Goal: Information Seeking & Learning: Learn about a topic

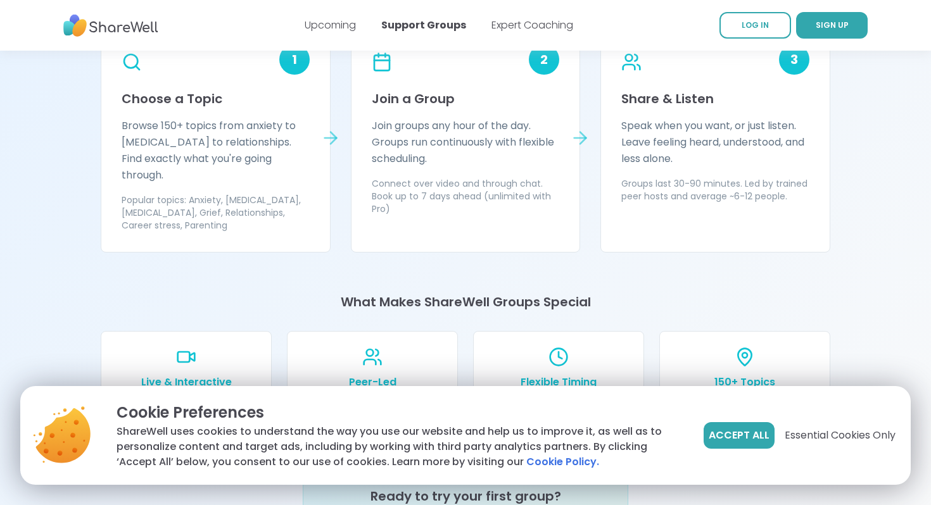
scroll to position [1178, 0]
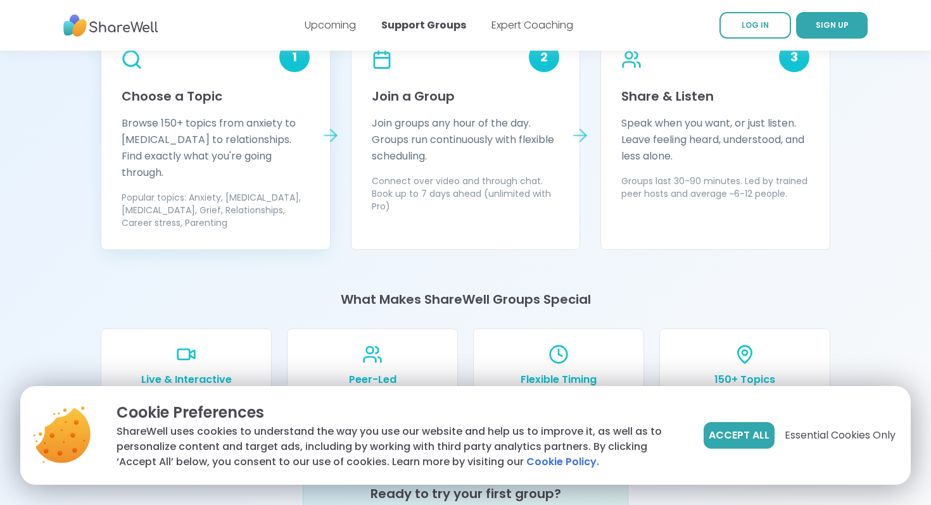
click at [258, 143] on p "Browse 150+ topics from anxiety to ADHD to relationships. Find exactly what you…" at bounding box center [216, 148] width 188 height 66
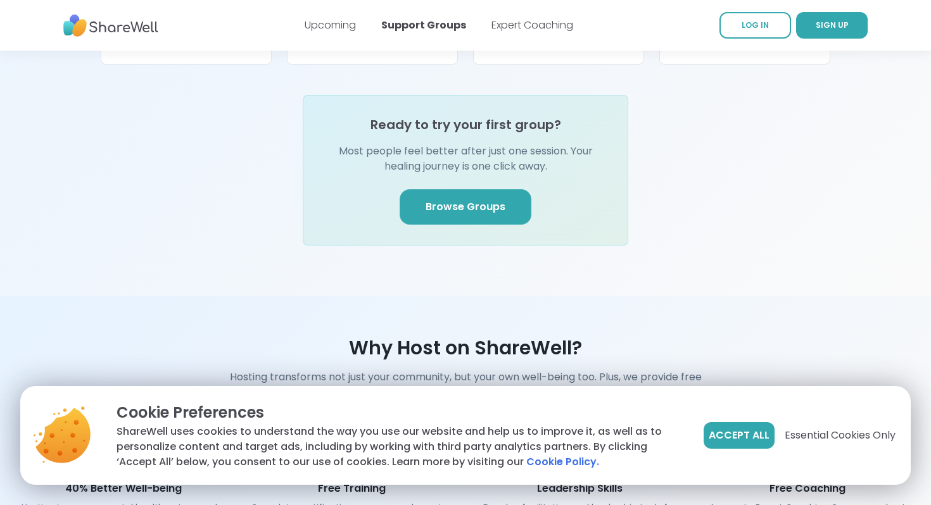
scroll to position [1583, 0]
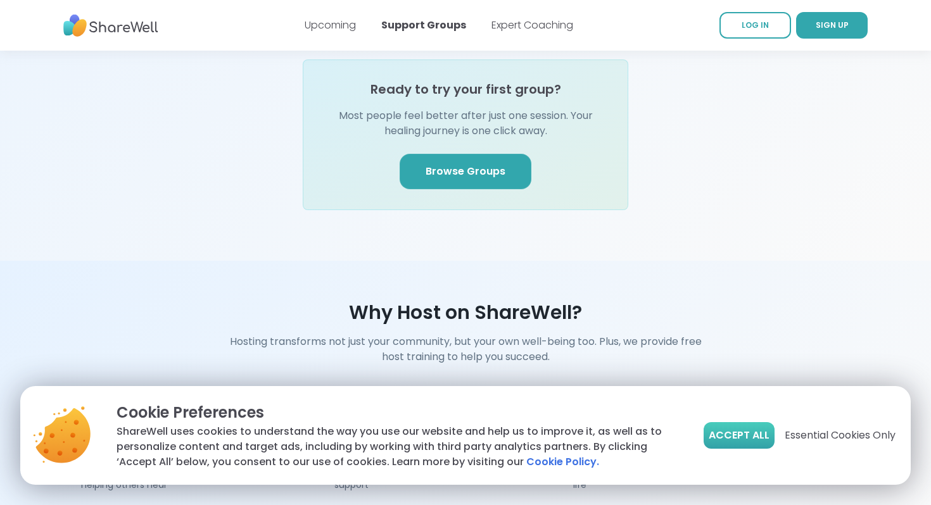
click at [713, 431] on span "Accept All" at bounding box center [739, 435] width 61 height 15
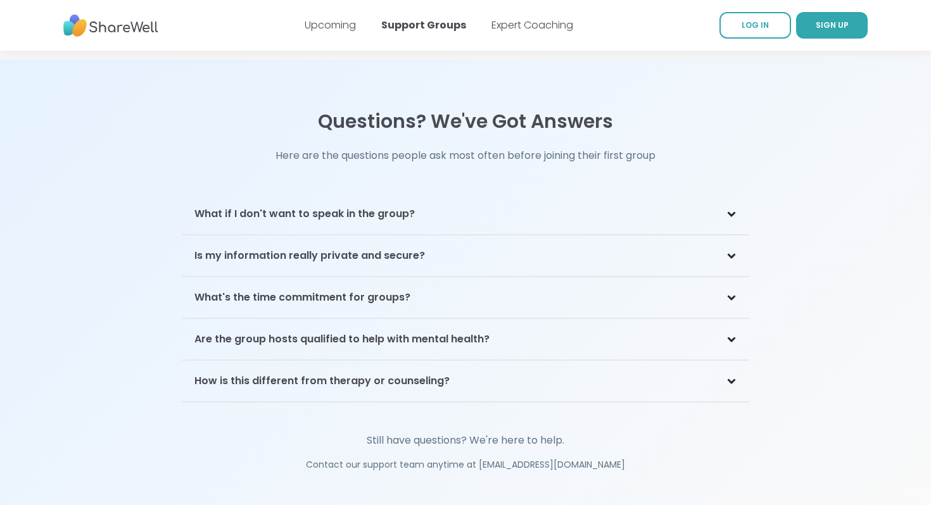
scroll to position [2761, 0]
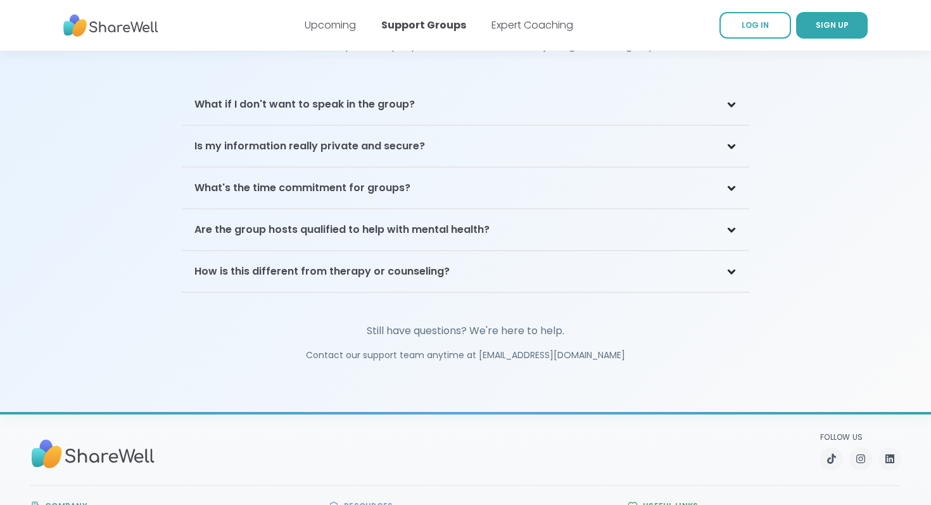
click at [447, 97] on div "What if I don't want to speak in the group?" at bounding box center [466, 104] width 568 height 41
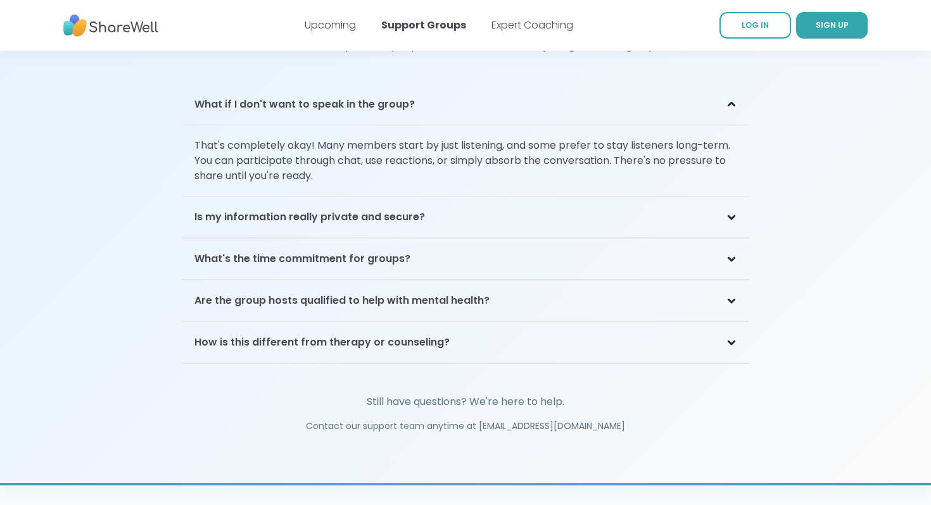
click at [424, 244] on div "What's the time commitment for groups?" at bounding box center [466, 259] width 568 height 41
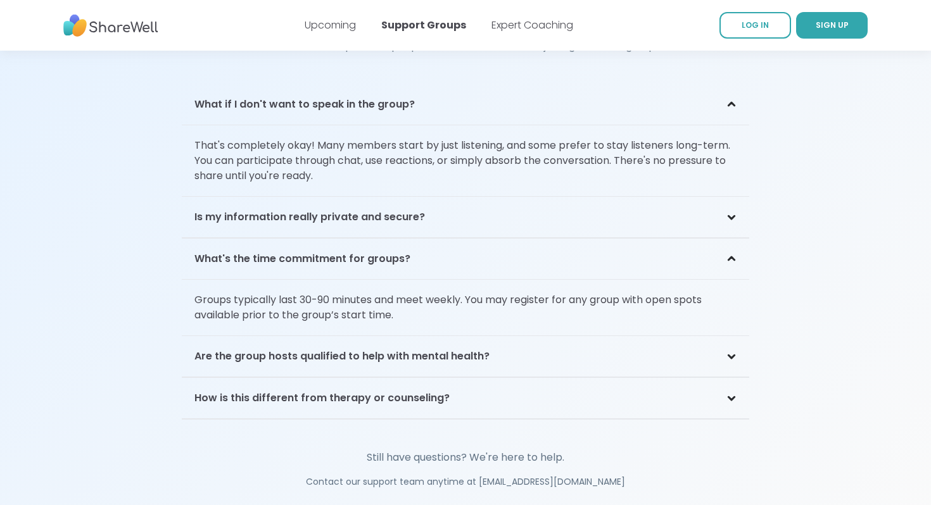
click at [381, 349] on h3 "Are the group hosts qualified to help with mental health?" at bounding box center [341, 356] width 295 height 15
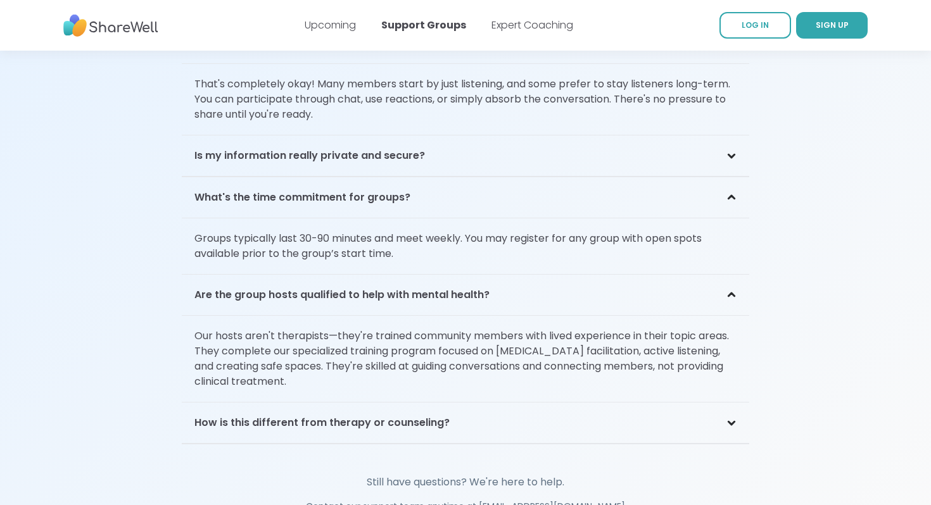
scroll to position [2826, 0]
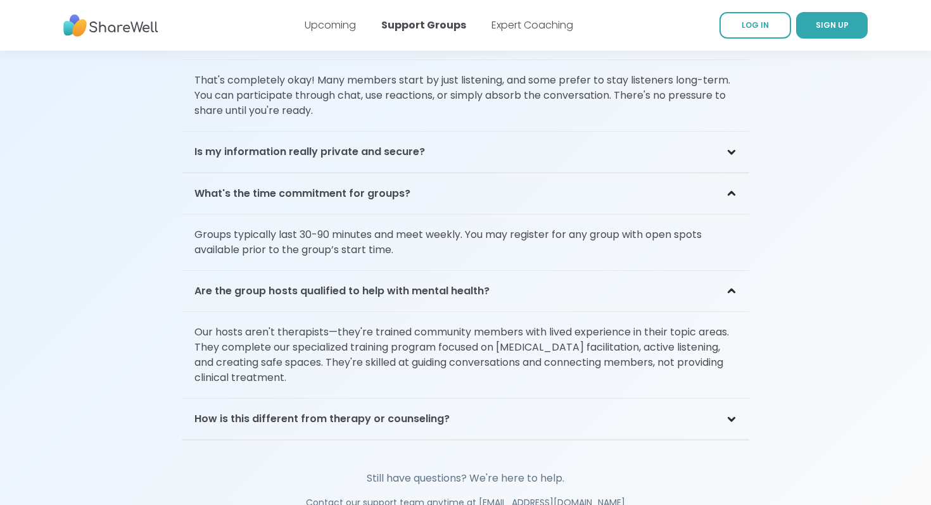
click at [383, 412] on h3 "How is this different from therapy or counseling?" at bounding box center [321, 419] width 255 height 15
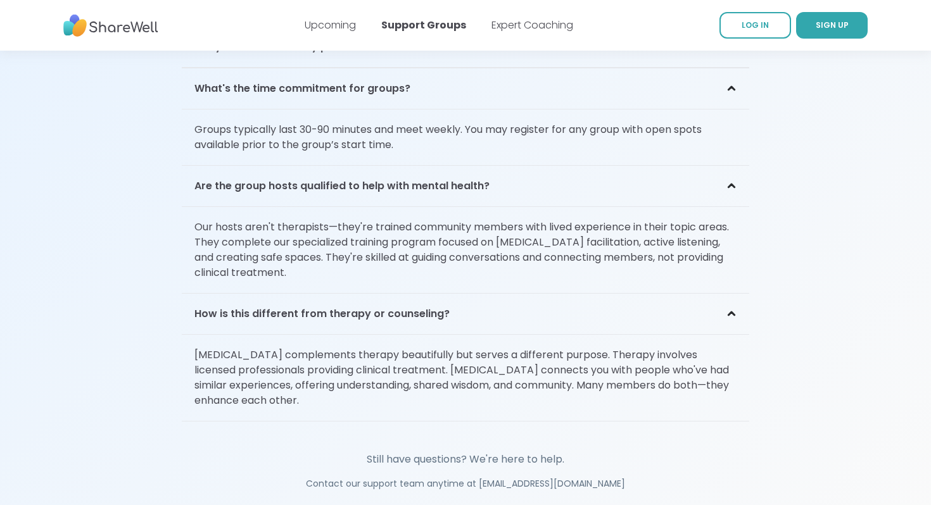
scroll to position [2921, 0]
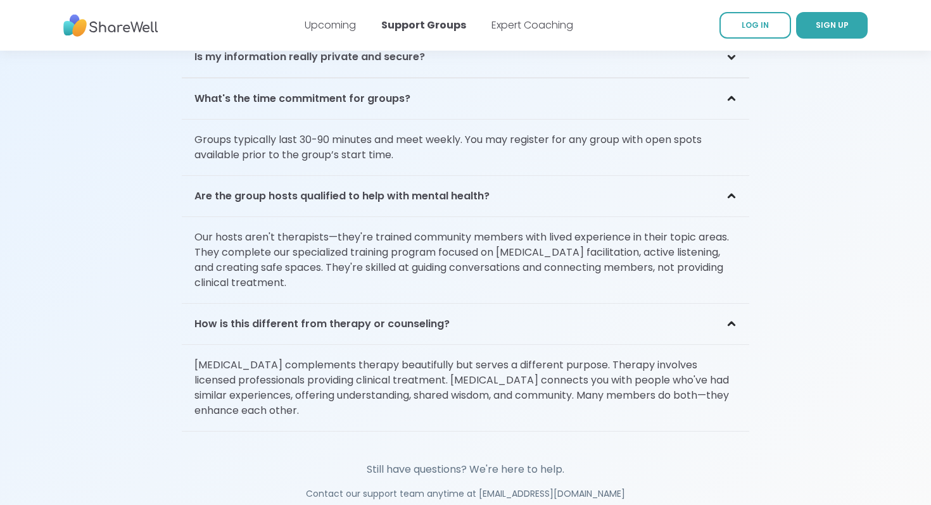
click at [402, 194] on div "Are the group hosts qualified to help with mental health?" at bounding box center [466, 196] width 568 height 41
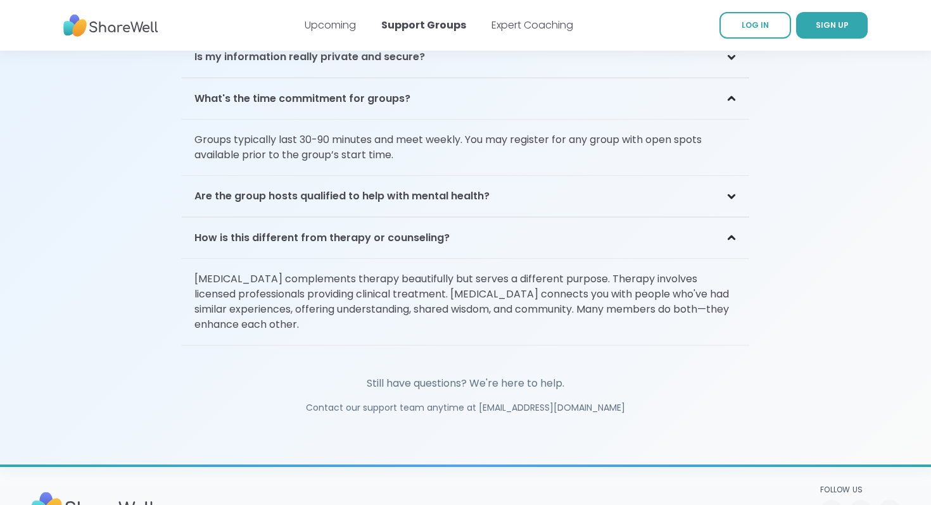
click at [402, 194] on div "Are the group hosts qualified to help with mental health?" at bounding box center [466, 196] width 568 height 41
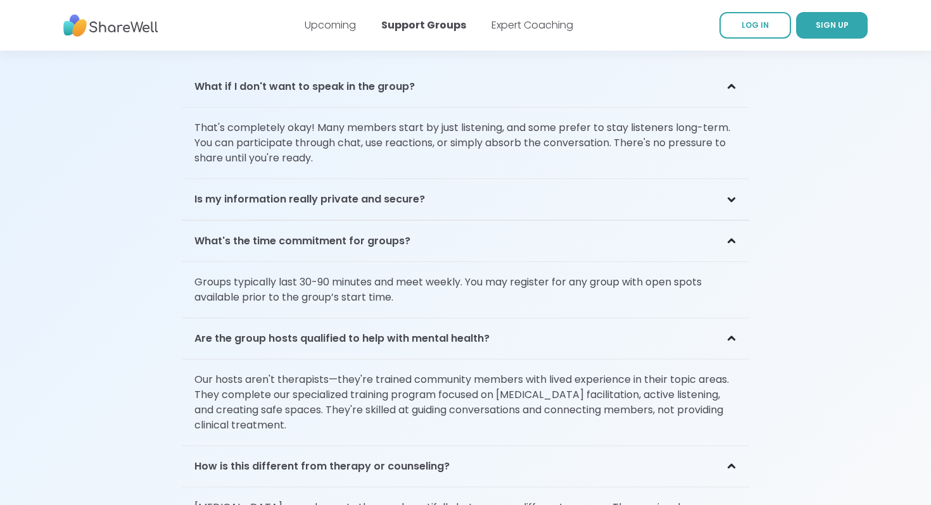
scroll to position [2773, 0]
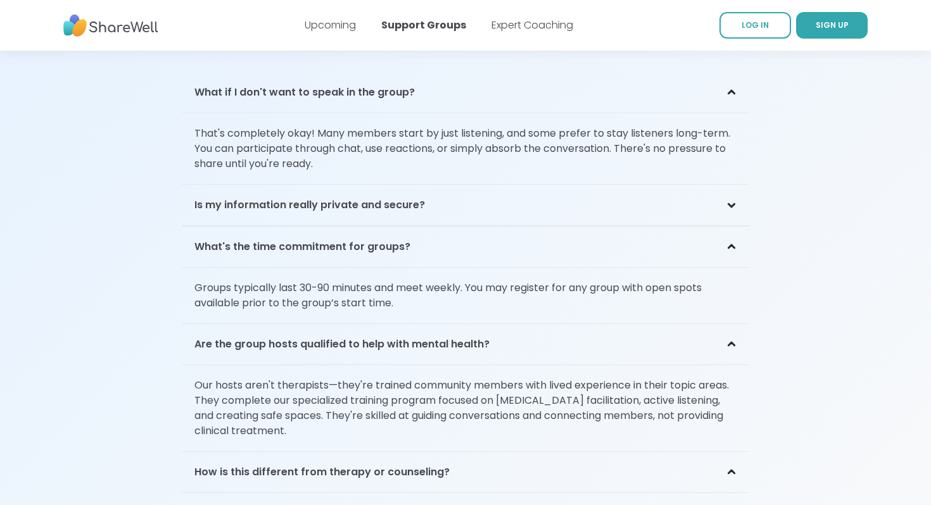
click at [405, 198] on h3 "Is my information really private and secure?" at bounding box center [309, 205] width 231 height 15
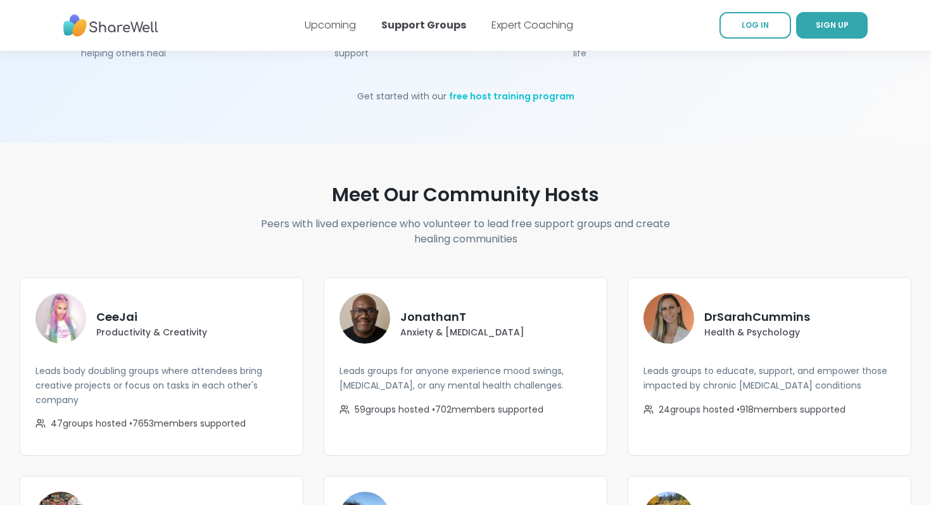
scroll to position [1975, 0]
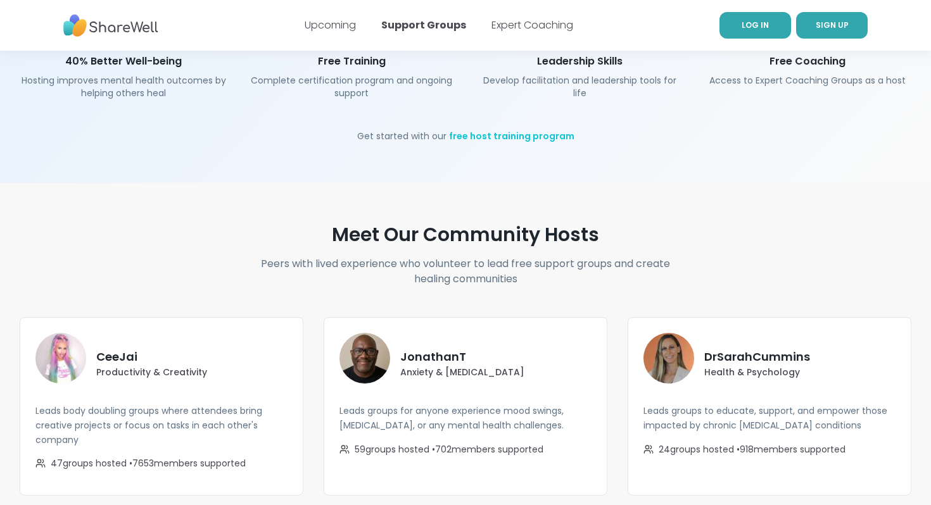
click at [770, 29] on link "LOG IN" at bounding box center [756, 25] width 72 height 27
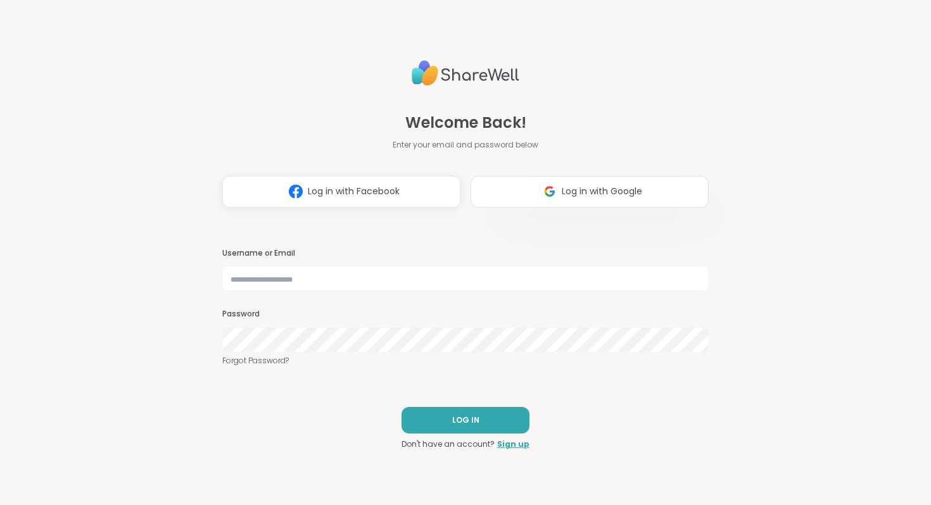
click at [592, 186] on span "Log in with Google" at bounding box center [602, 191] width 80 height 13
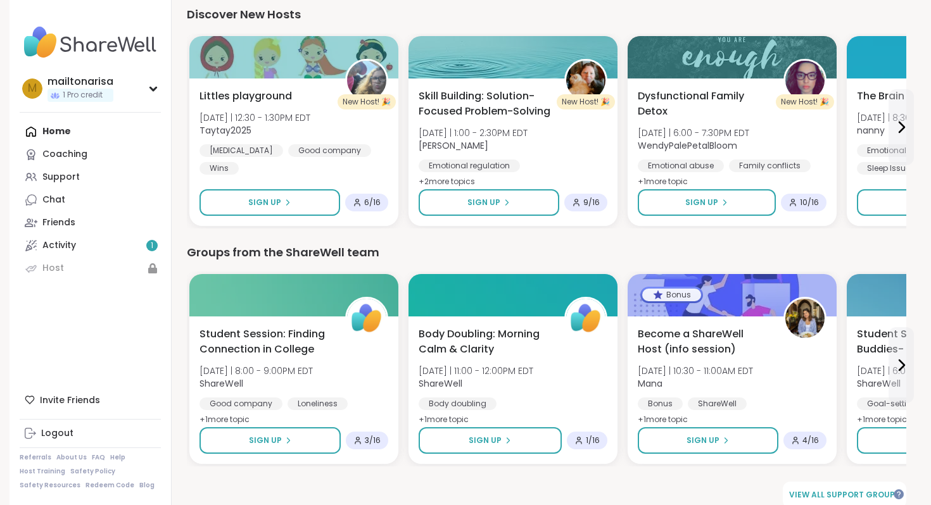
scroll to position [861, 0]
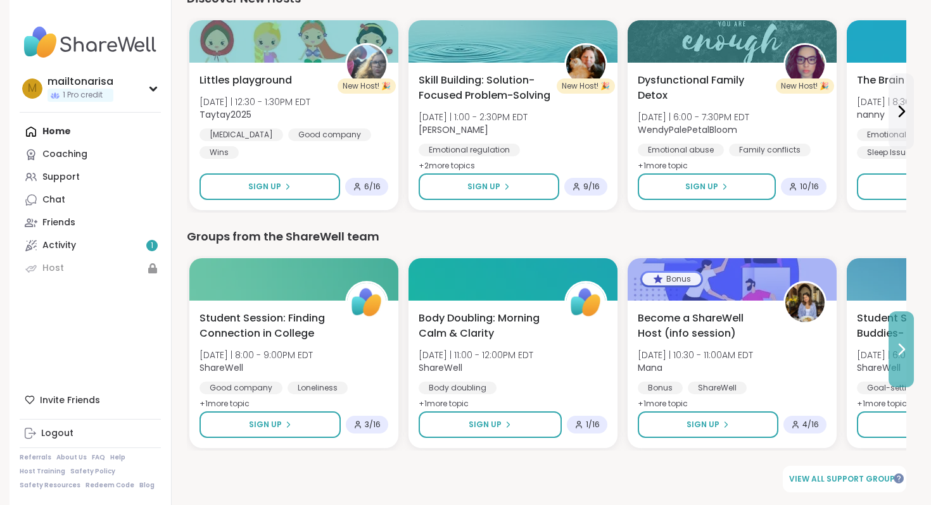
click at [899, 355] on icon at bounding box center [901, 350] width 5 height 10
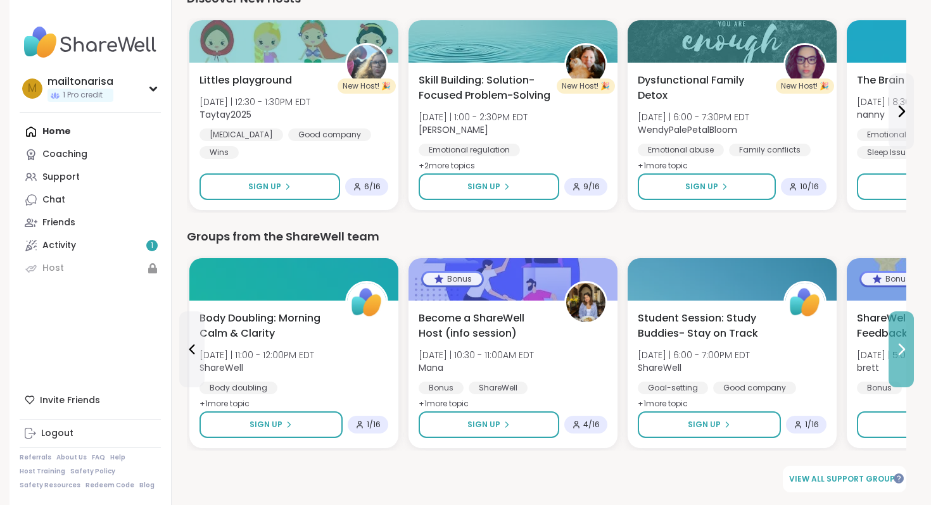
click at [899, 355] on icon at bounding box center [901, 350] width 5 height 10
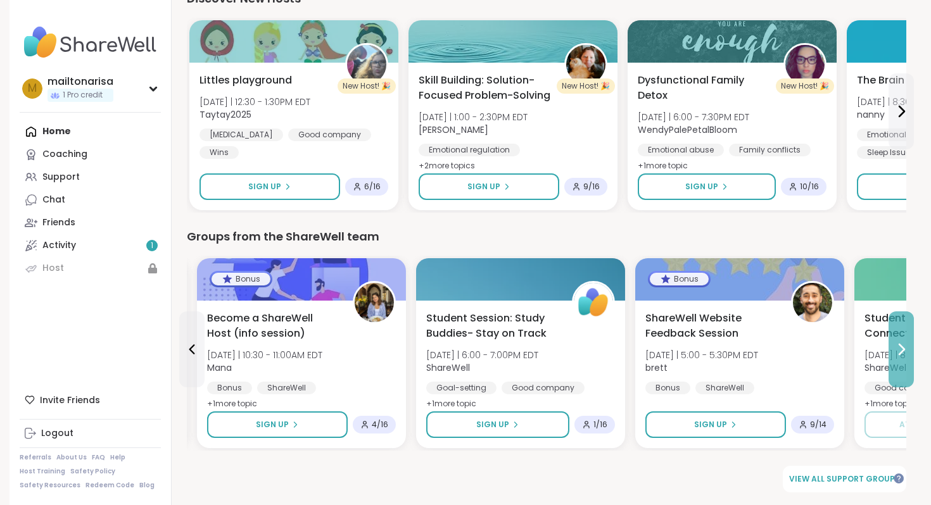
click at [899, 355] on icon at bounding box center [901, 350] width 5 height 10
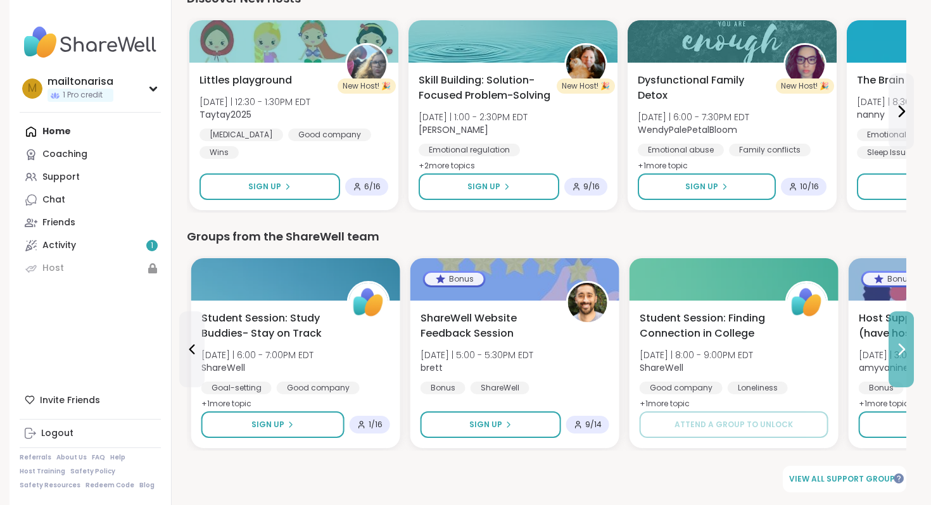
click at [899, 355] on icon at bounding box center [901, 350] width 5 height 10
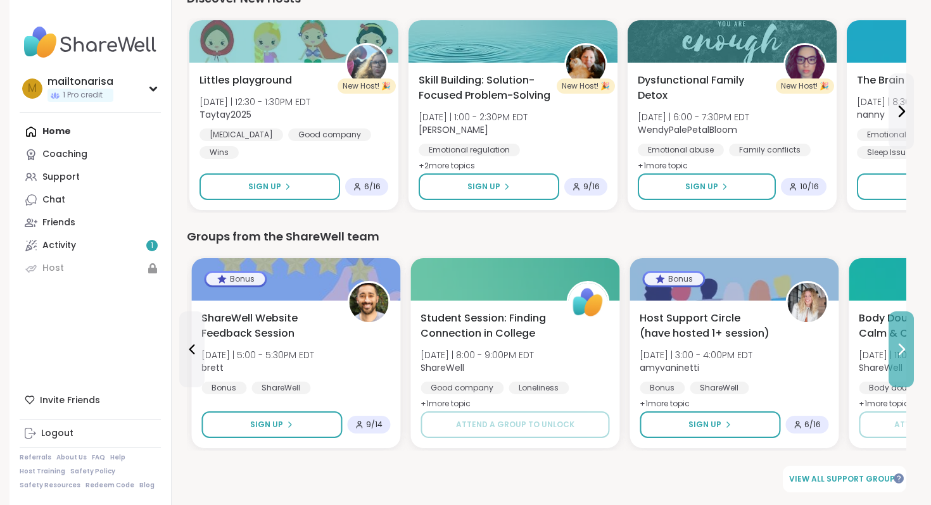
click at [899, 355] on icon at bounding box center [901, 350] width 5 height 10
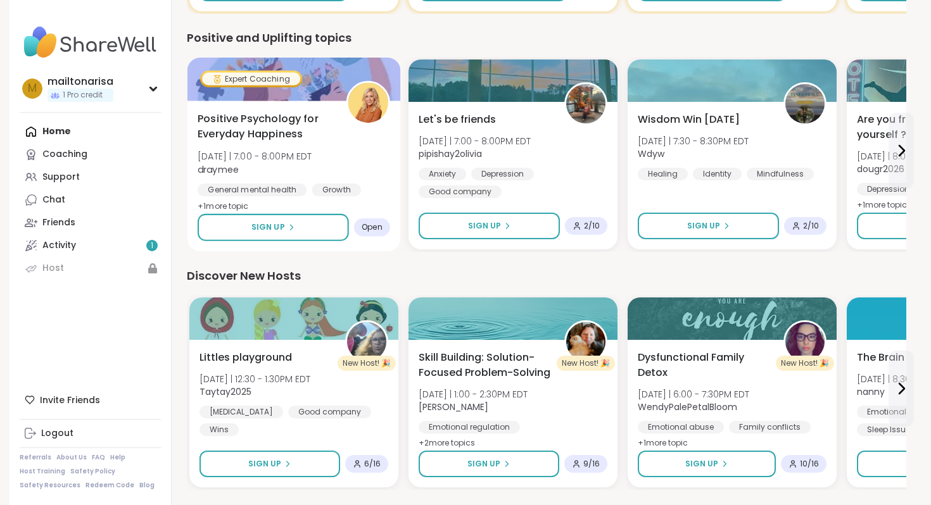
scroll to position [0, 0]
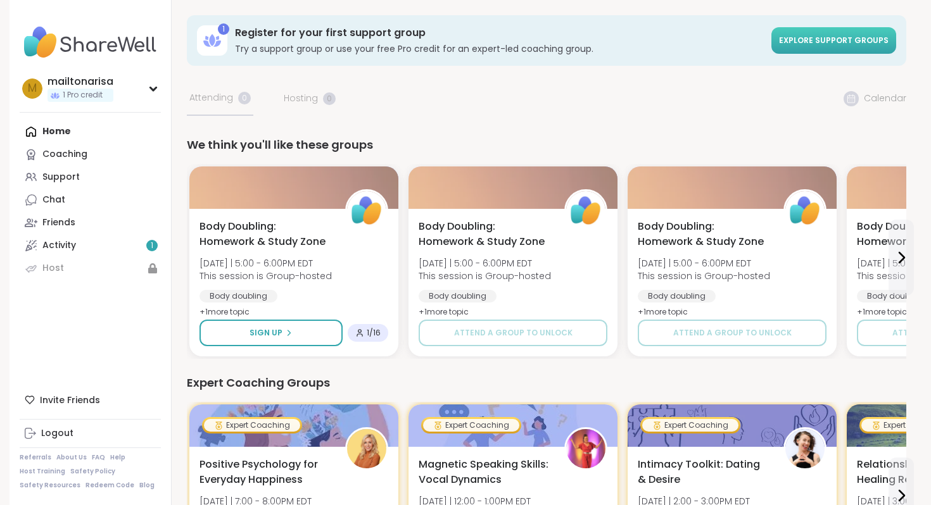
click at [833, 29] on link "Explore support groups" at bounding box center [833, 40] width 125 height 27
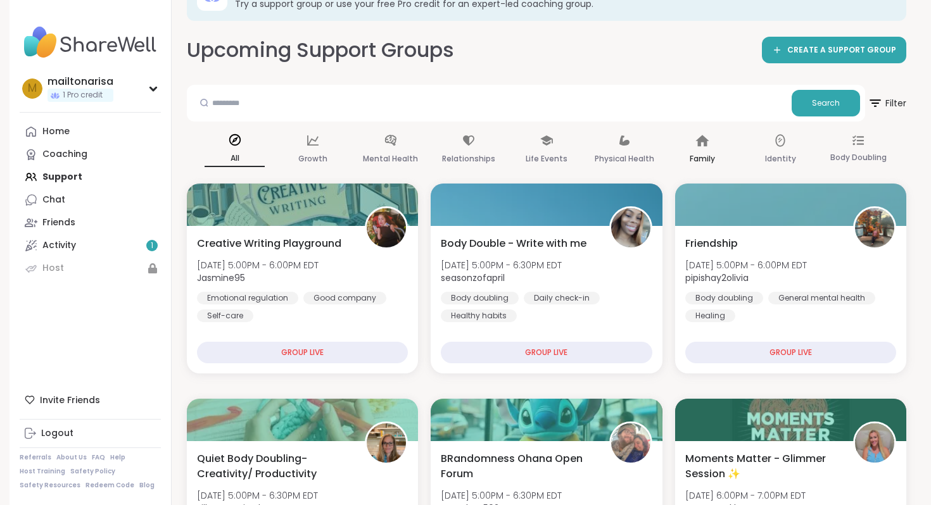
scroll to position [46, 0]
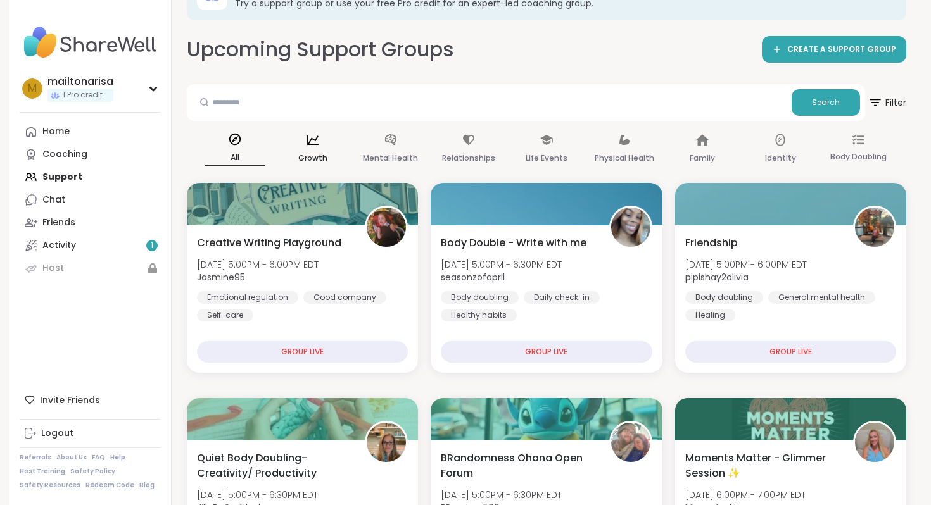
click at [301, 144] on div "Growth" at bounding box center [312, 149] width 60 height 47
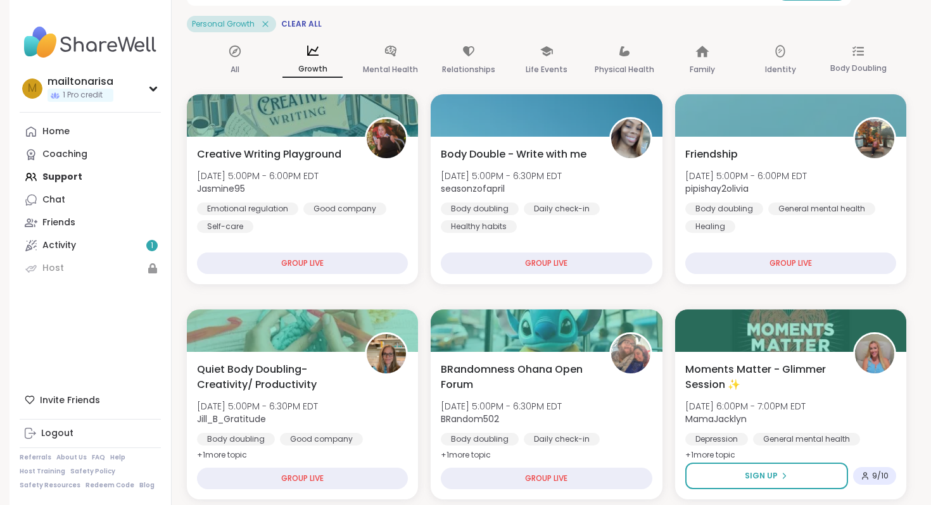
scroll to position [0, 0]
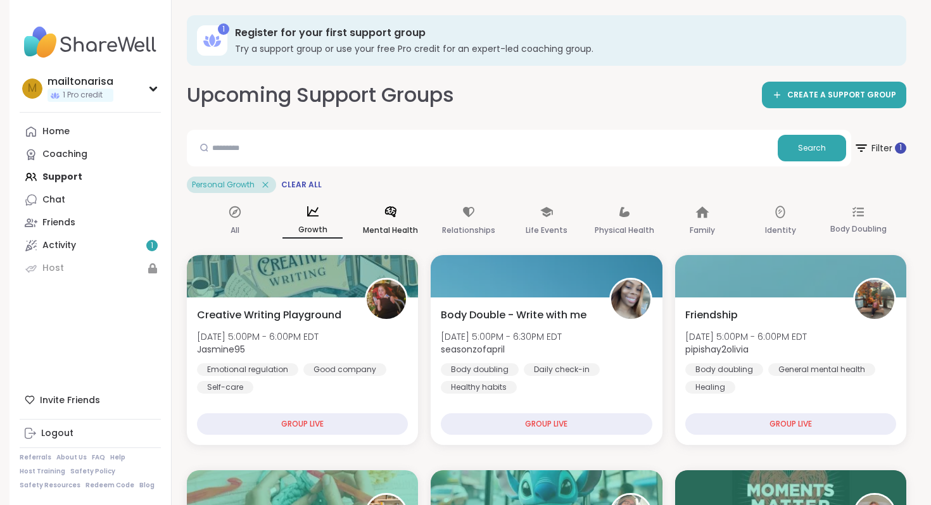
click at [387, 217] on icon at bounding box center [391, 212] width 14 height 14
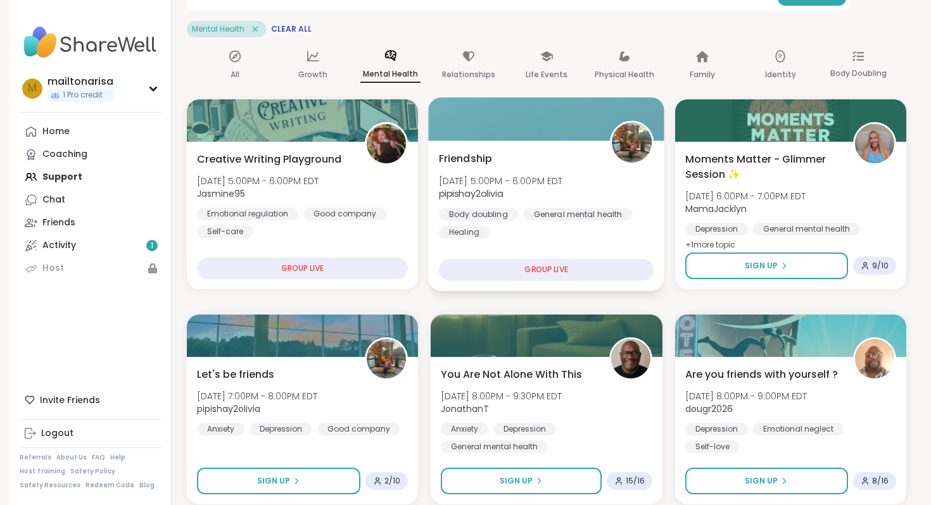
scroll to position [154, 0]
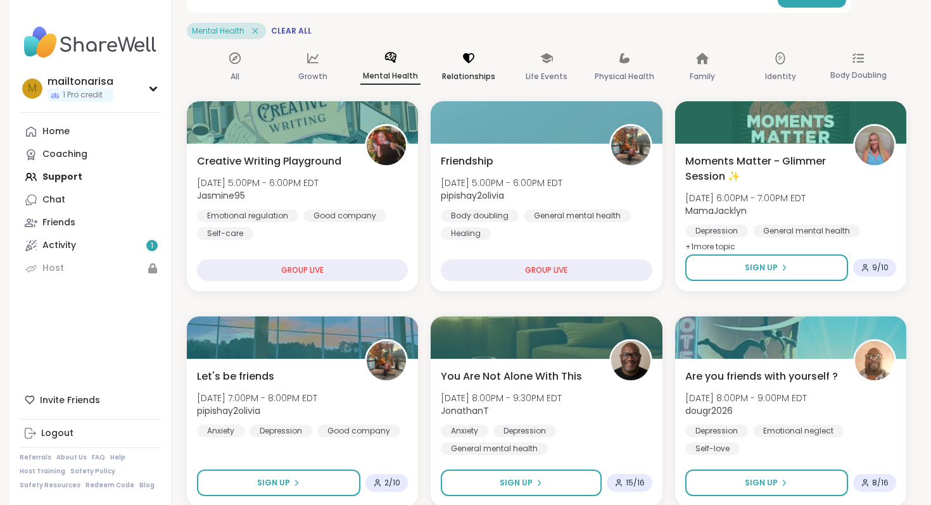
click at [466, 54] on icon at bounding box center [468, 58] width 11 height 10
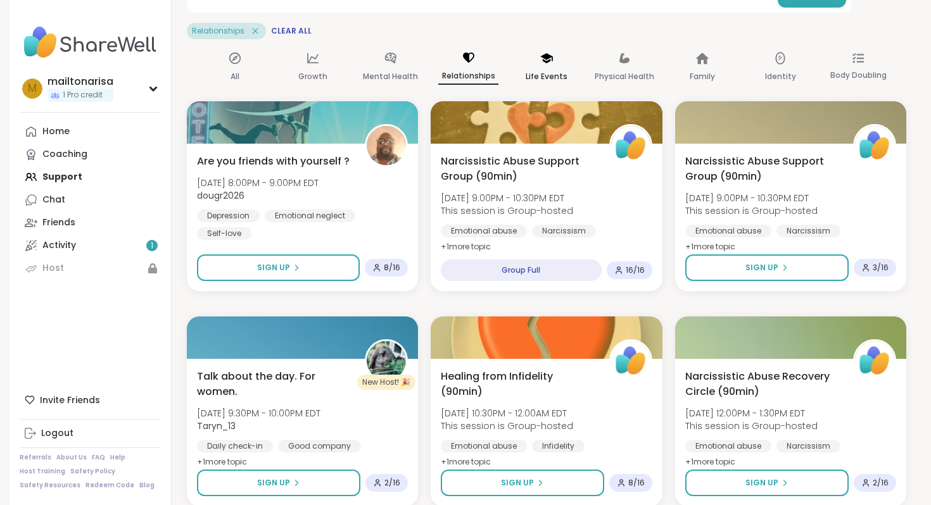
click at [543, 68] on div "Life Events" at bounding box center [546, 67] width 60 height 47
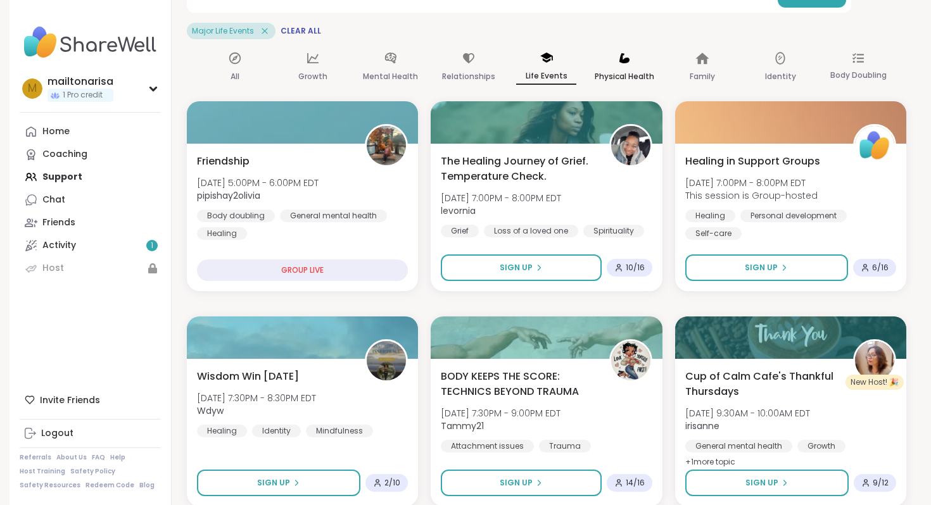
click at [633, 70] on p "Physical Health" at bounding box center [625, 76] width 60 height 15
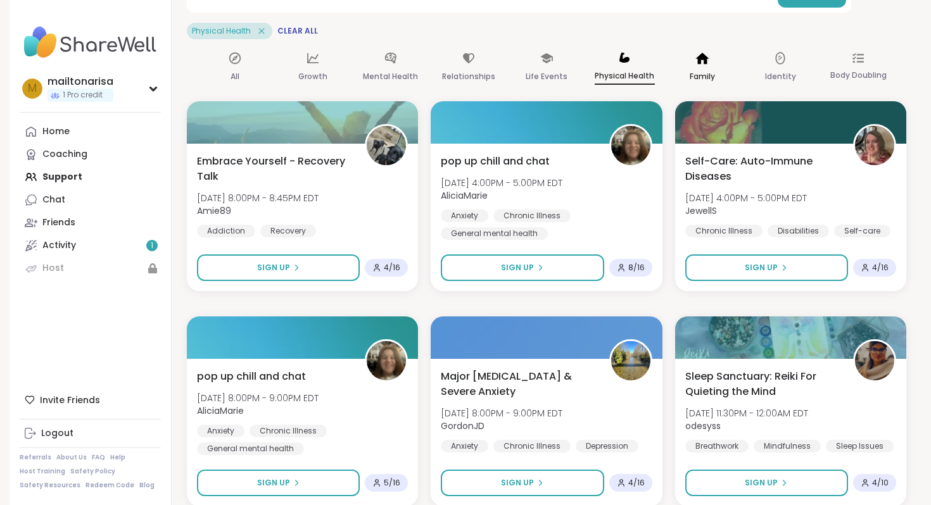
click at [706, 61] on icon at bounding box center [702, 58] width 13 height 11
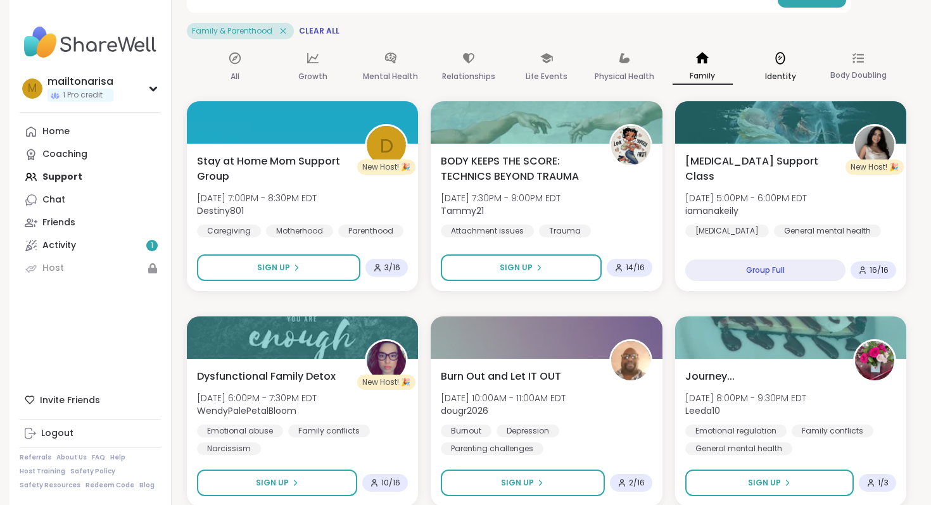
click at [784, 70] on p "Identity" at bounding box center [780, 76] width 31 height 15
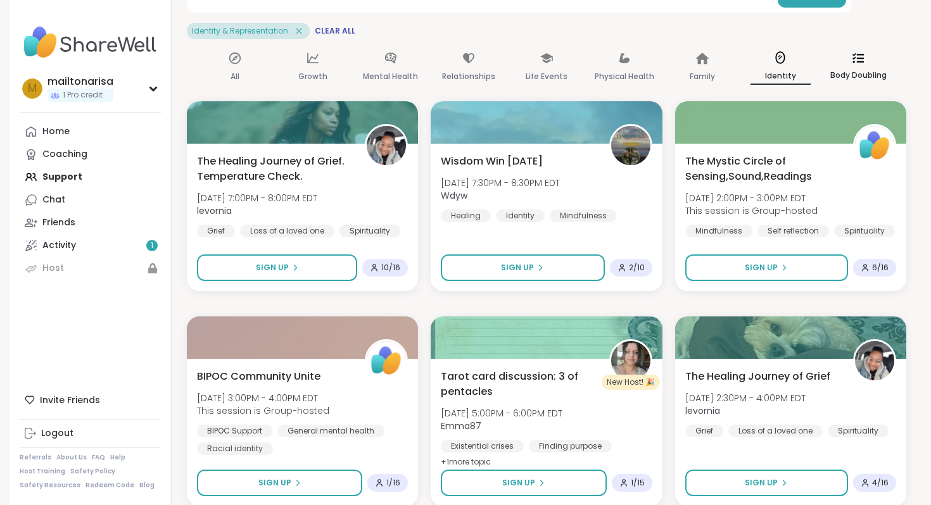
click at [870, 72] on p "Body Doubling" at bounding box center [858, 75] width 56 height 15
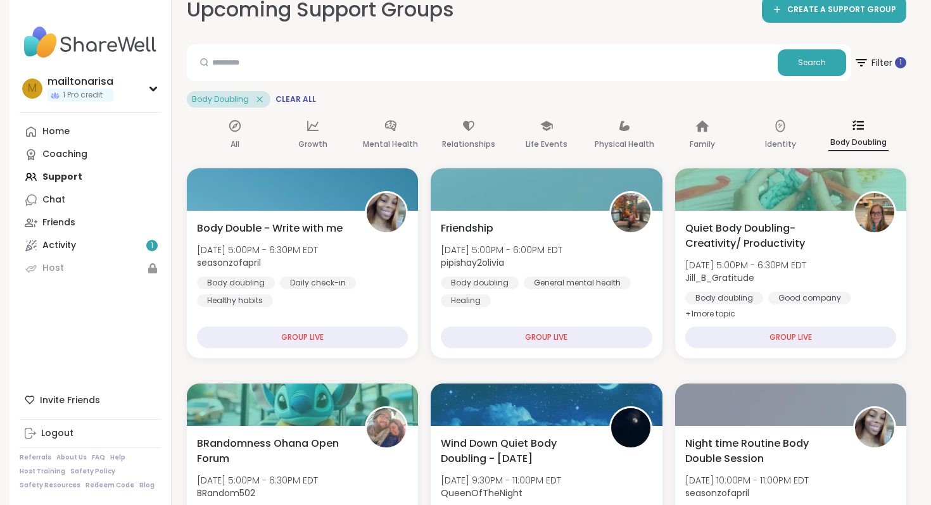
scroll to position [0, 0]
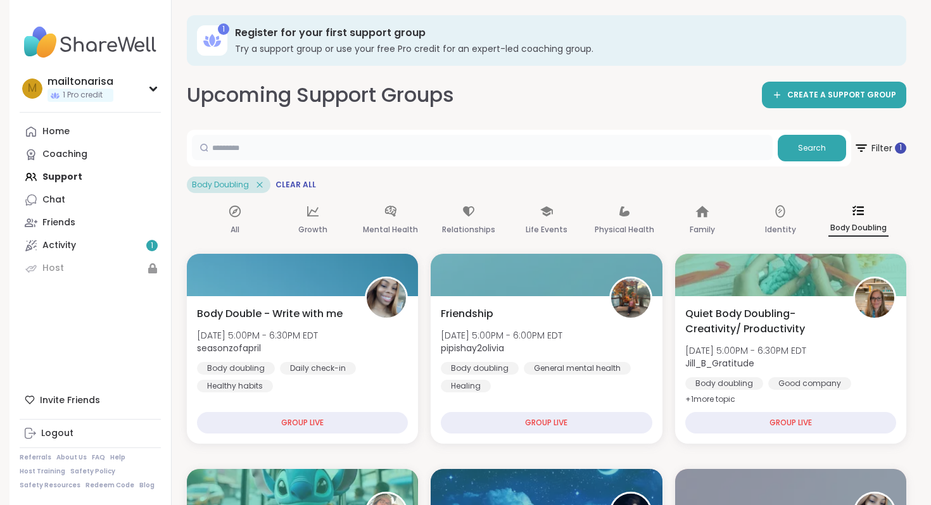
click at [372, 142] on input "text" at bounding box center [482, 147] width 581 height 25
type input "*********"
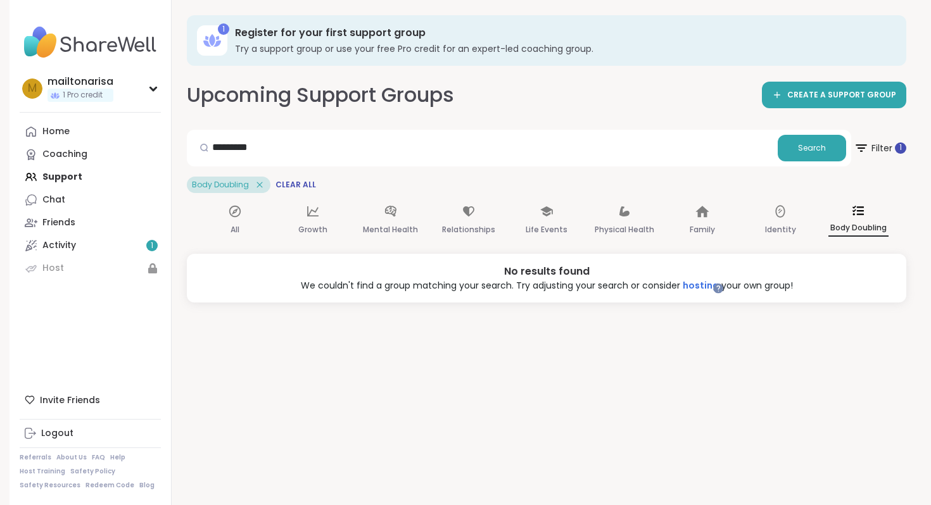
click at [103, 41] on img at bounding box center [90, 42] width 141 height 44
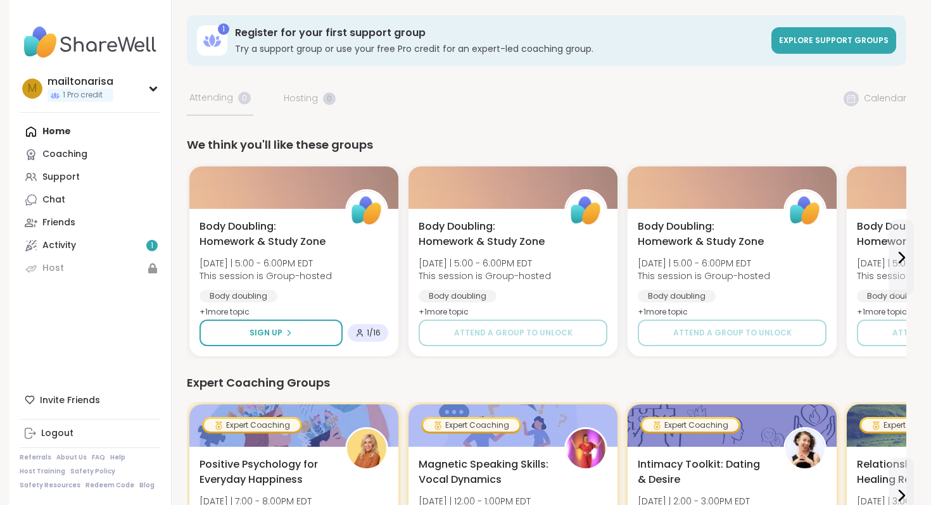
click at [68, 41] on img at bounding box center [90, 42] width 141 height 44
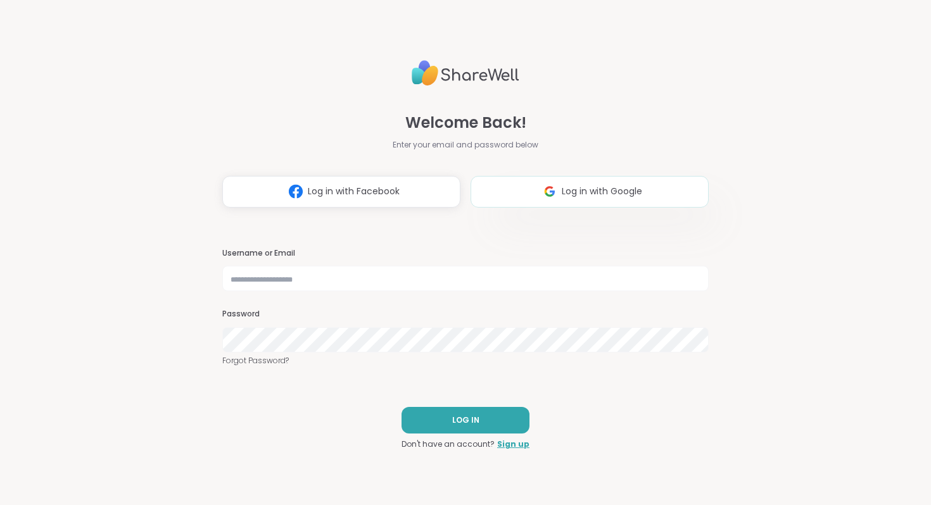
click at [625, 186] on span "Log in with Google" at bounding box center [602, 191] width 80 height 13
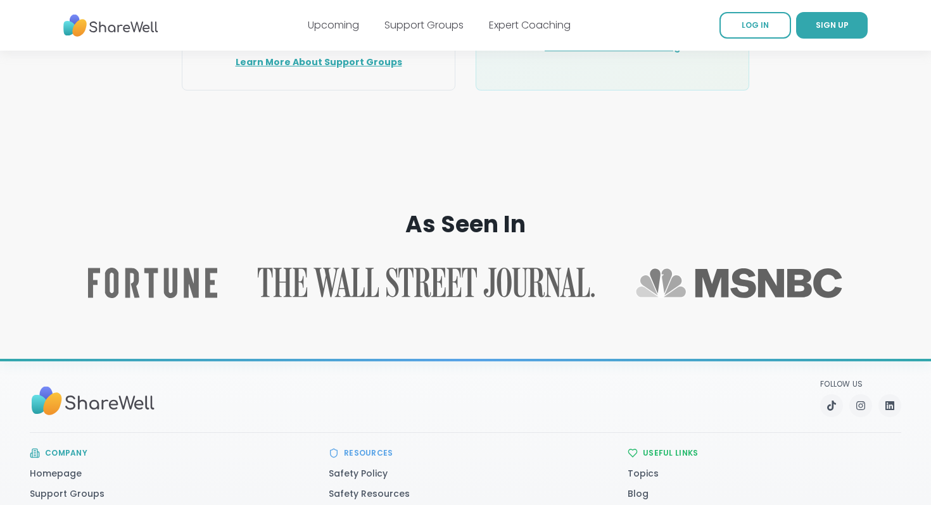
scroll to position [2018, 0]
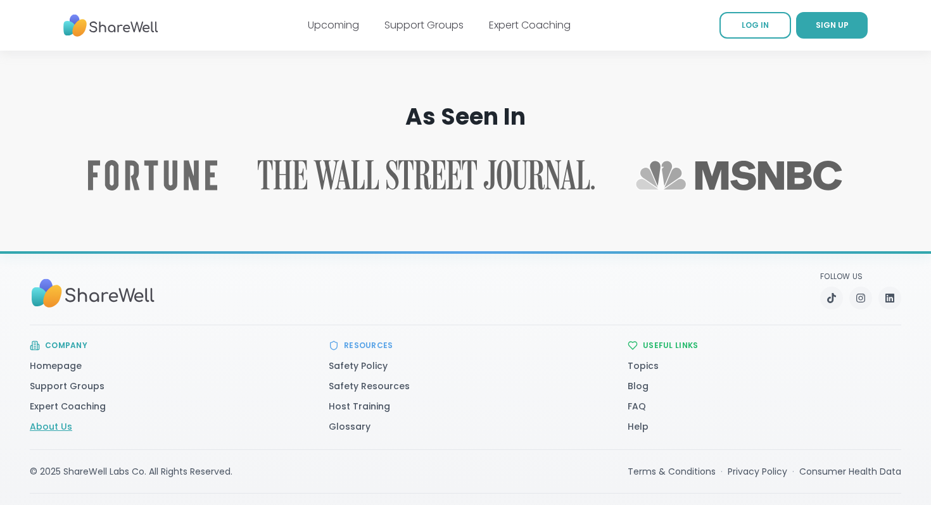
click at [50, 421] on link "About Us" at bounding box center [51, 427] width 42 height 13
